Goal: Check status: Check status

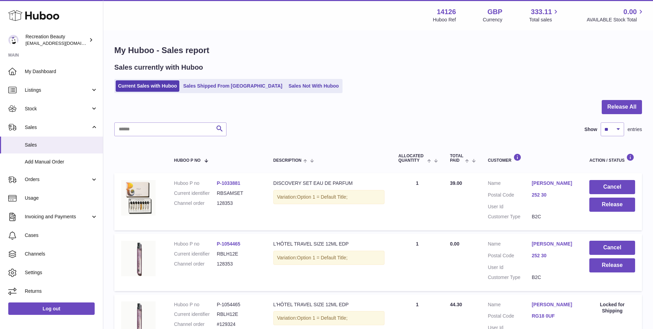
click at [272, 119] on div at bounding box center [378, 111] width 528 height 22
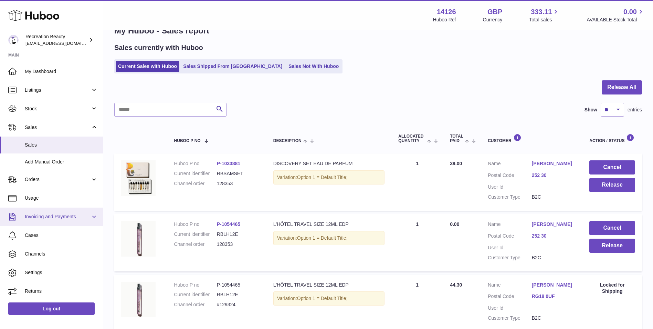
scroll to position [20, 0]
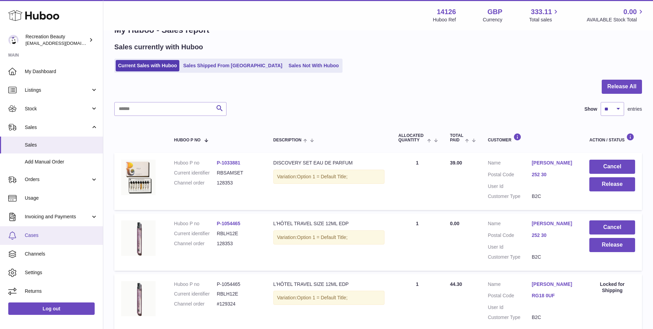
click at [58, 234] on span "Cases" at bounding box center [61, 235] width 73 height 7
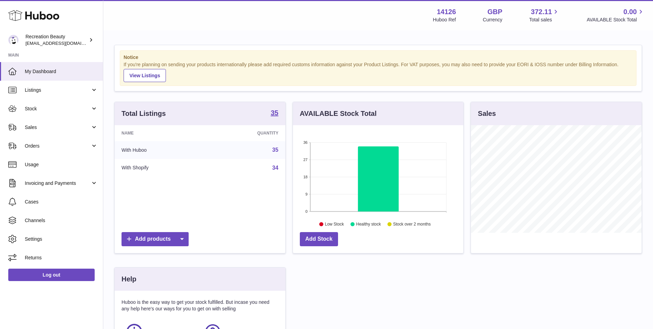
scroll to position [107, 170]
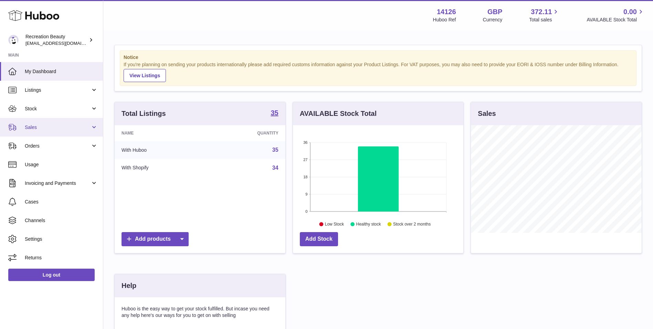
click at [42, 127] on span "Sales" at bounding box center [58, 127] width 66 height 7
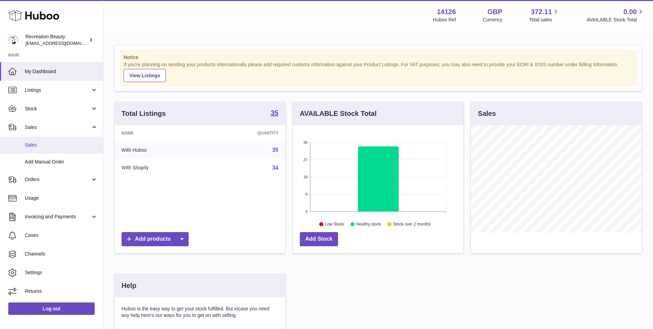
click at [44, 149] on link "Sales" at bounding box center [51, 144] width 103 height 17
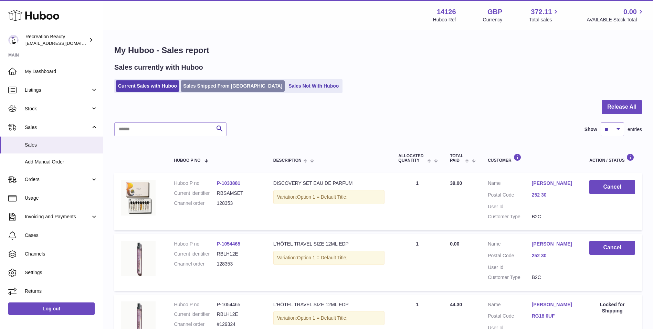
click at [227, 82] on link "Sales Shipped From [GEOGRAPHIC_DATA]" at bounding box center [233, 85] width 104 height 11
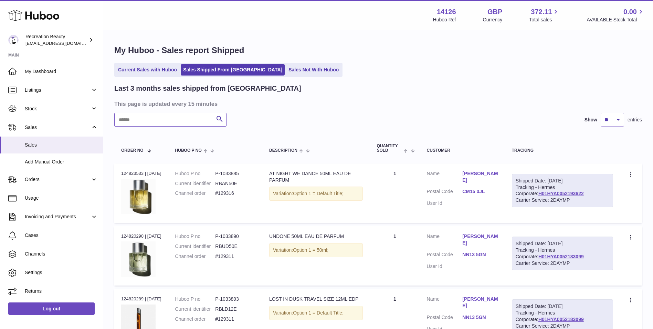
click at [186, 119] on input "text" at bounding box center [170, 120] width 112 height 14
click at [59, 238] on span "Cases" at bounding box center [61, 235] width 73 height 7
